Goal: Task Accomplishment & Management: Manage account settings

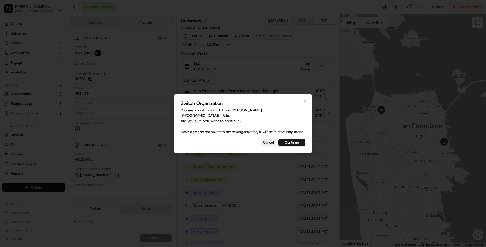
click at [289, 146] on div "Switch Organization You are about to switch from [PERSON_NAME] - Clearlake to […" at bounding box center [243, 123] width 138 height 59
click at [289, 144] on button "Continue" at bounding box center [292, 143] width 27 height 8
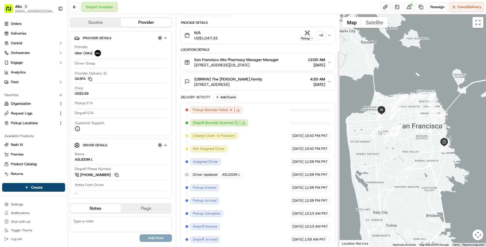
scroll to position [43, 0]
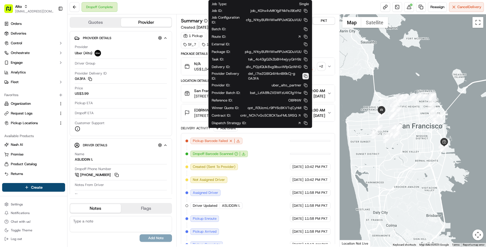
click at [307, 75] on button at bounding box center [306, 76] width 6 height 6
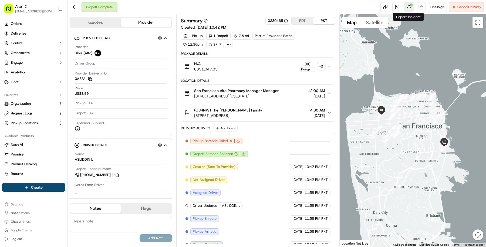
click at [405, 3] on button at bounding box center [409, 7] width 10 height 10
click at [399, 2] on link at bounding box center [398, 7] width 10 height 10
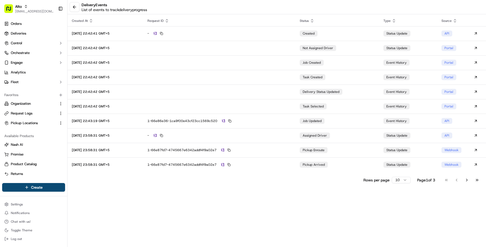
click at [401, 179] on html "Alto masood@usenash.com Toggle Sidebar Orders Deliveries Control Orchestrate En…" at bounding box center [243, 123] width 486 height 247
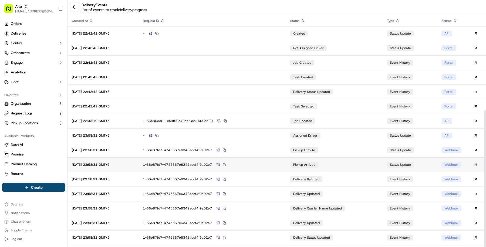
scroll to position [199, 0]
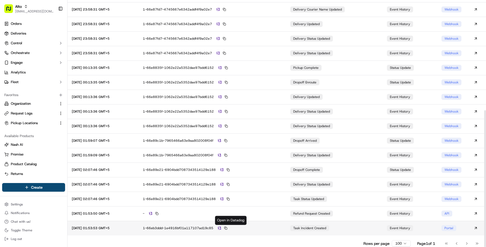
click at [221, 228] on img at bounding box center [219, 229] width 3 height 4
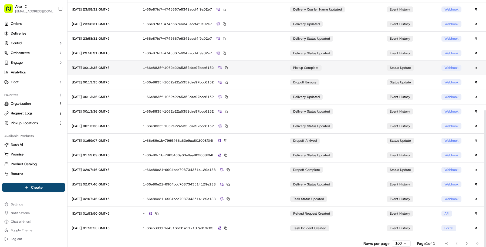
scroll to position [0, 0]
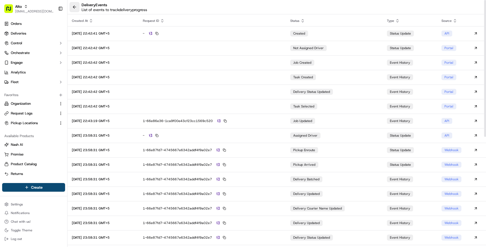
click at [78, 8] on button at bounding box center [75, 7] width 10 height 10
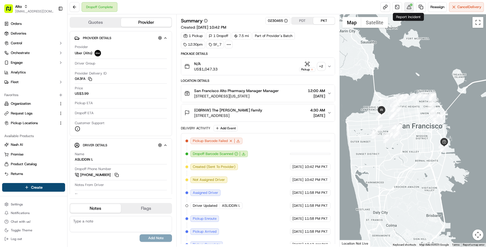
click at [407, 8] on button at bounding box center [409, 7] width 10 height 10
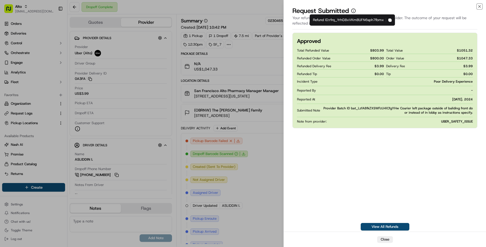
click at [391, 19] on icon "button" at bounding box center [390, 20] width 4 height 4
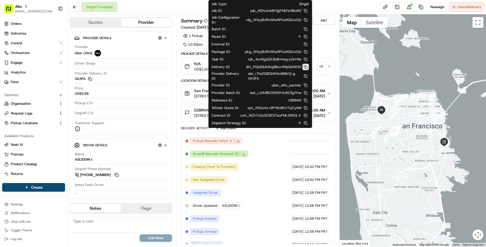
click at [306, 65] on button at bounding box center [306, 67] width 6 height 6
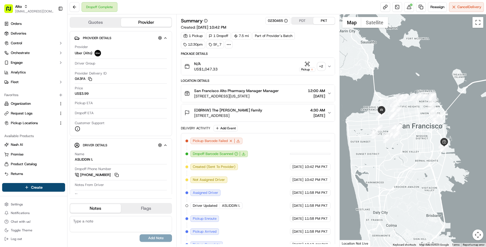
scroll to position [43, 0]
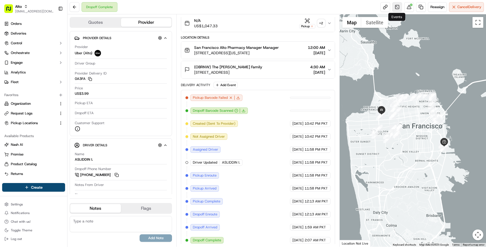
click at [396, 8] on link at bounding box center [398, 7] width 10 height 10
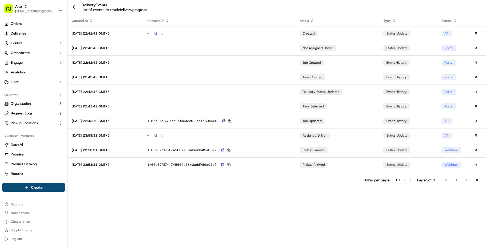
click at [398, 178] on html "Alto masood@usenash.com Toggle Sidebar Orders Deliveries Control Orchestrate En…" at bounding box center [243, 123] width 486 height 247
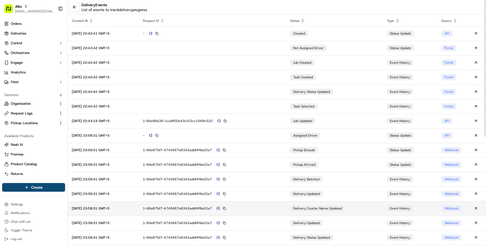
scroll to position [199, 0]
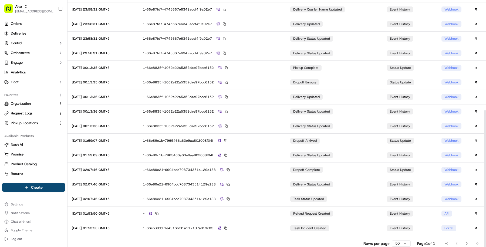
click at [394, 243] on html "Alto masood@usenash.com Toggle Sidebar Orders Deliveries Control Orchestrate En…" at bounding box center [243, 123] width 486 height 247
click at [411, 238] on div "10 25 50 100" at bounding box center [408, 222] width 34 height 35
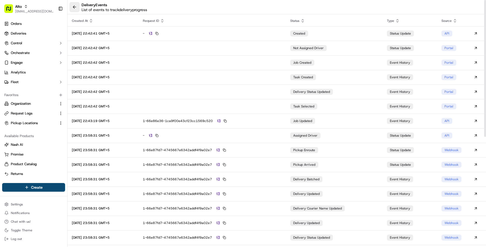
click at [77, 9] on button at bounding box center [75, 7] width 10 height 10
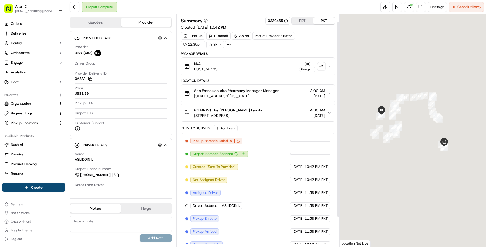
scroll to position [43, 0]
